Goal: Find specific page/section: Find specific page/section

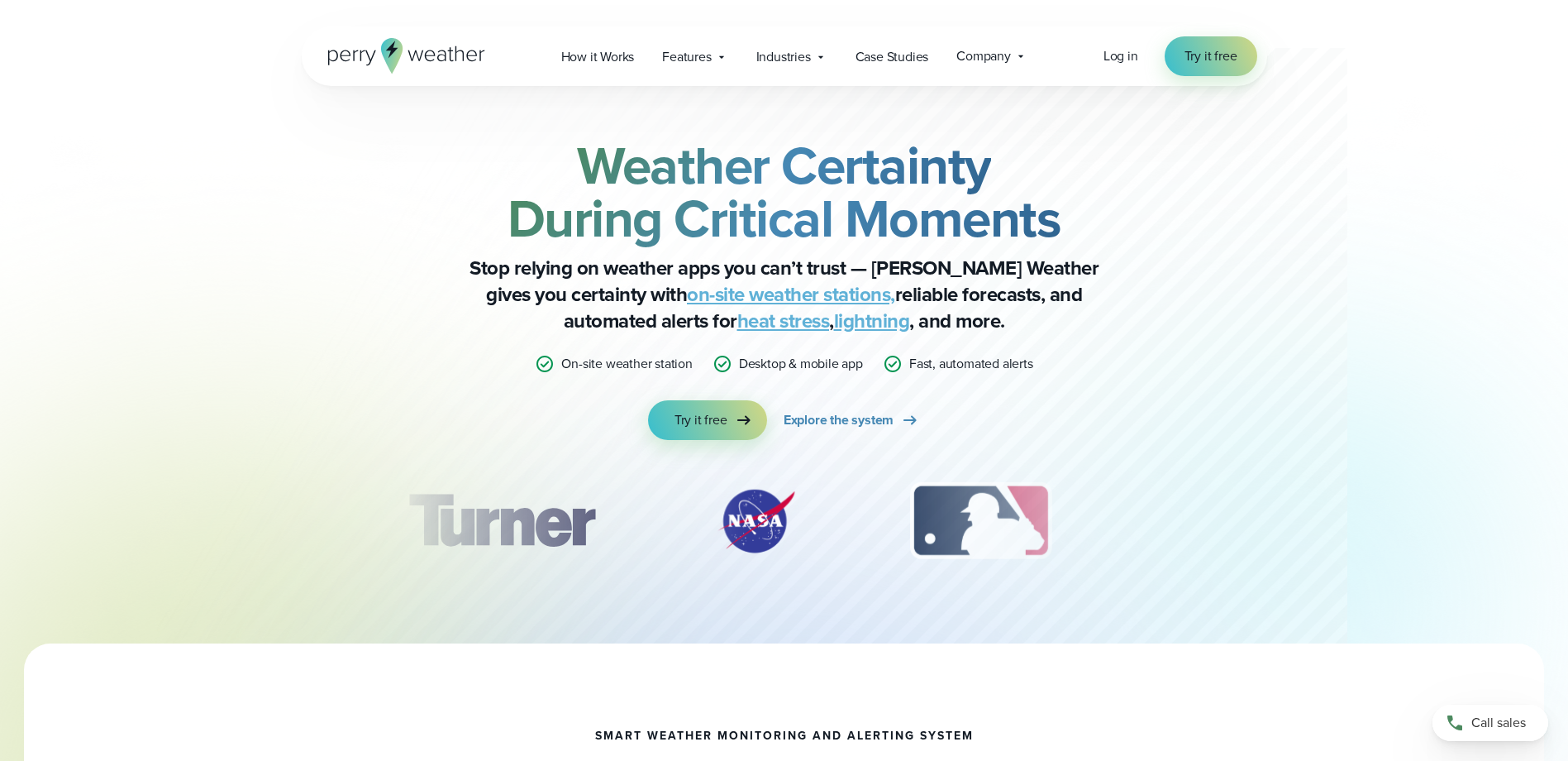
click at [705, 299] on link "on-site weather stations," at bounding box center [791, 294] width 209 height 30
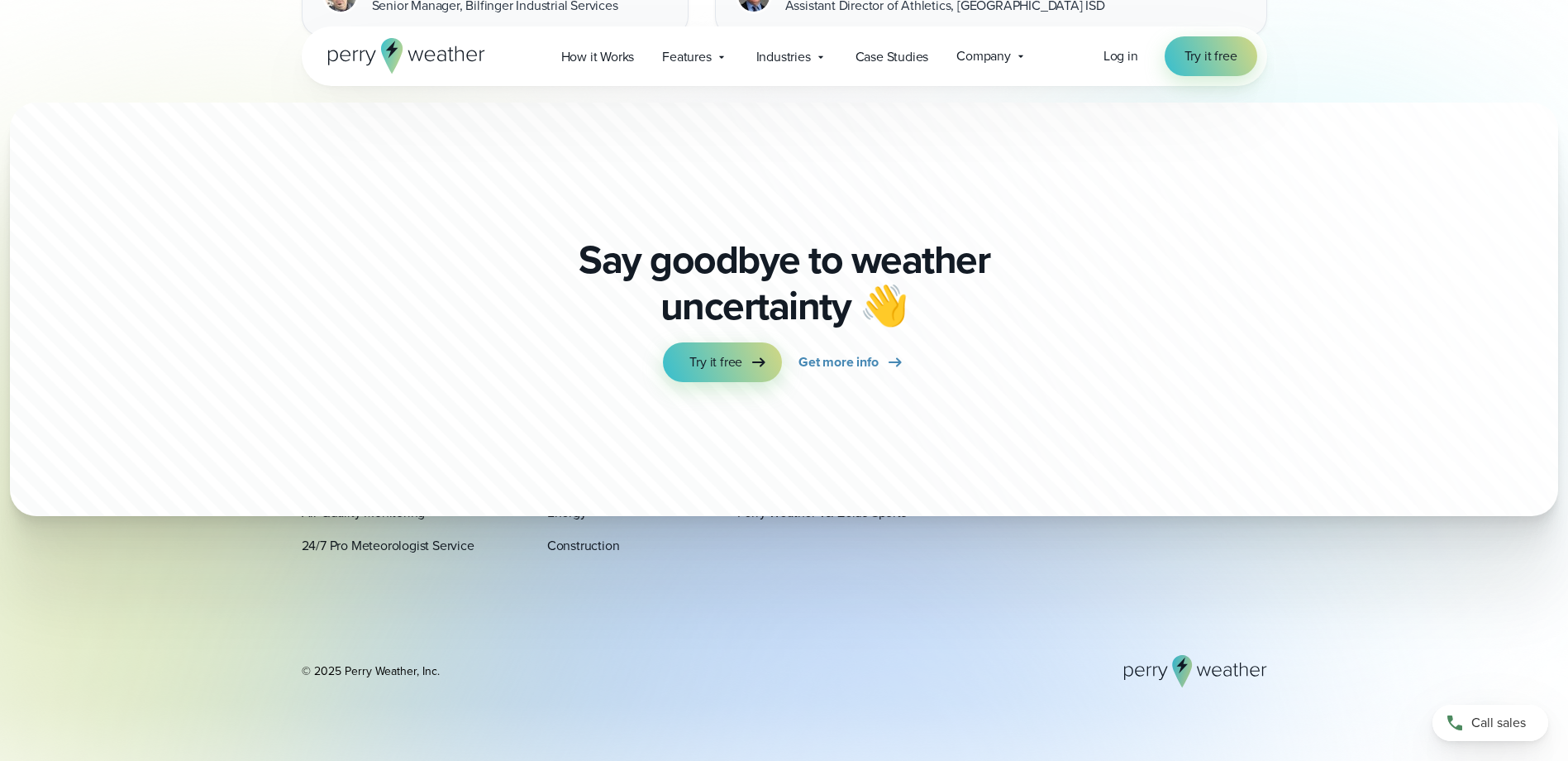
scroll to position [5076, 0]
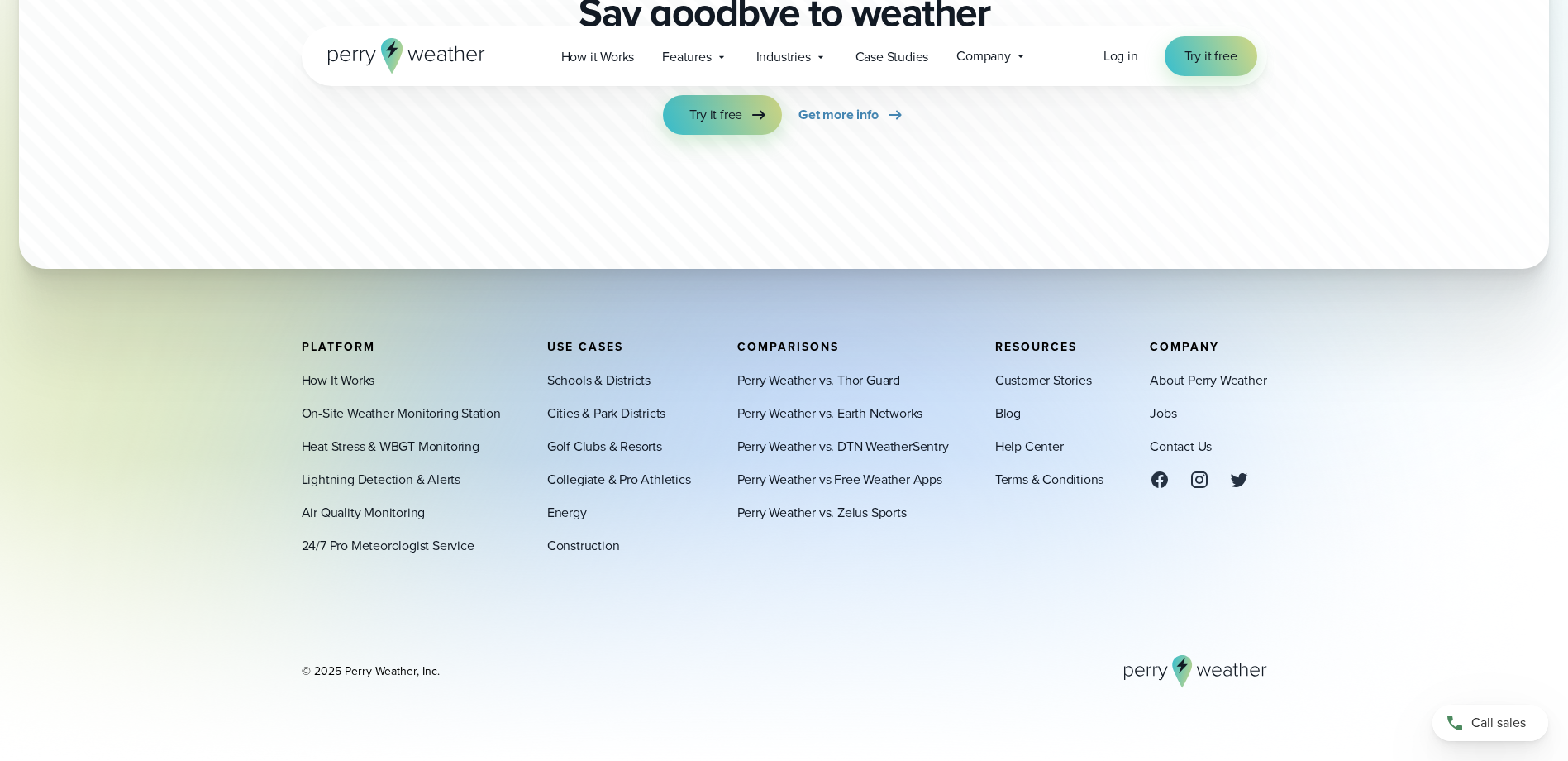
click at [345, 411] on link "On-Site Weather Monitoring Station" at bounding box center [401, 413] width 199 height 20
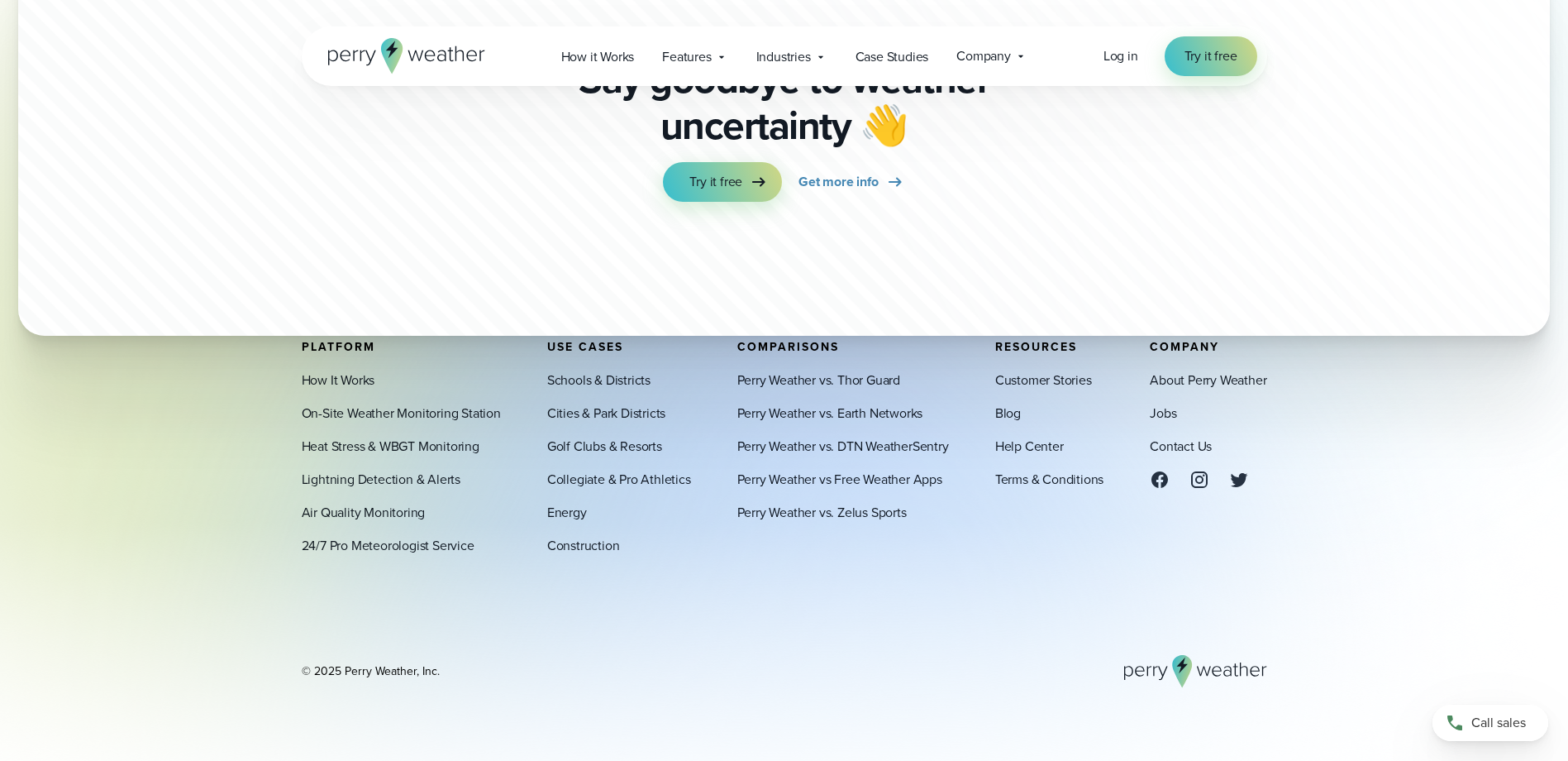
scroll to position [5076, 0]
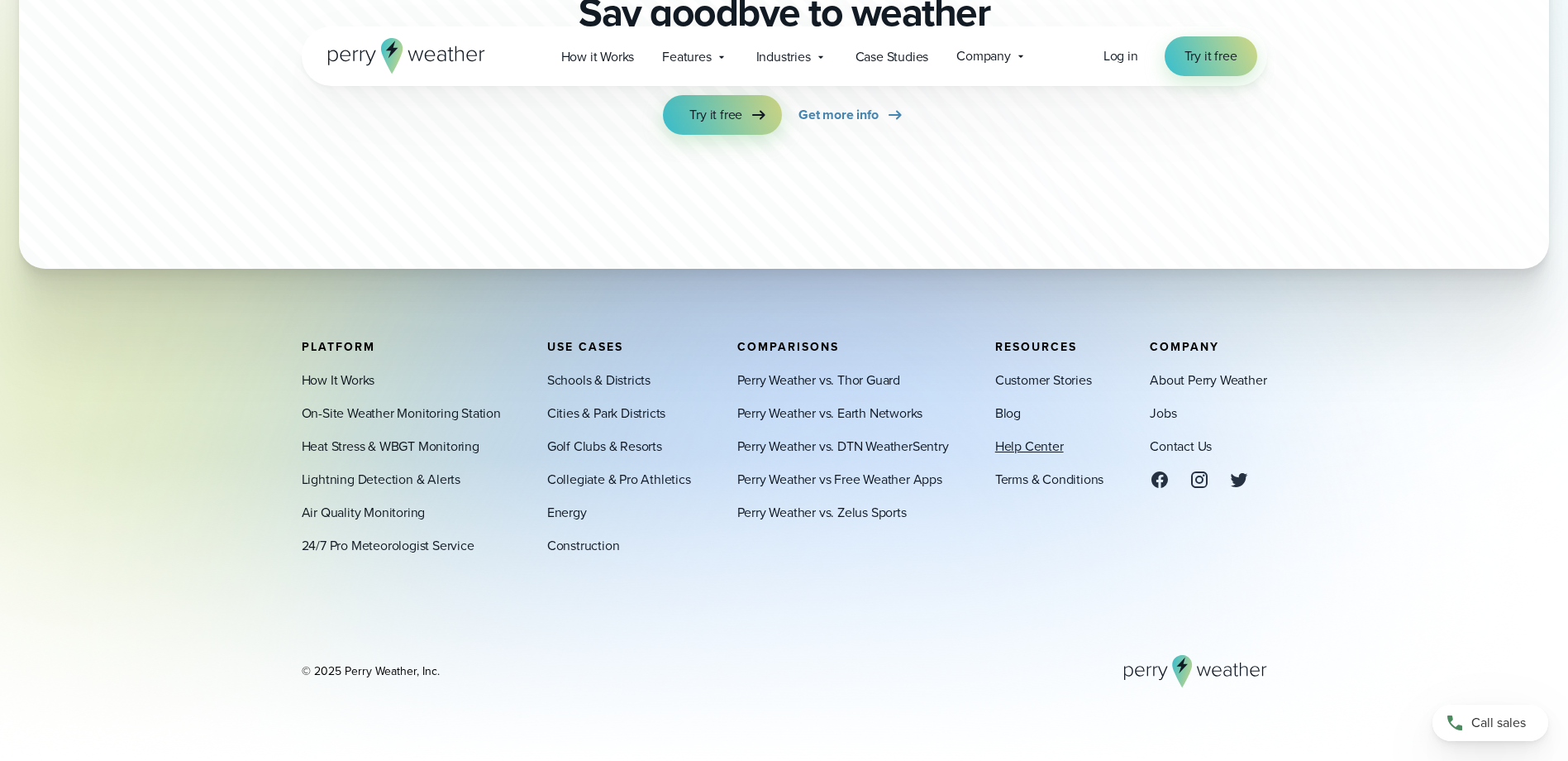
click at [1004, 448] on link "Help Center" at bounding box center [1029, 446] width 68 height 20
